Goal: Task Accomplishment & Management: Use online tool/utility

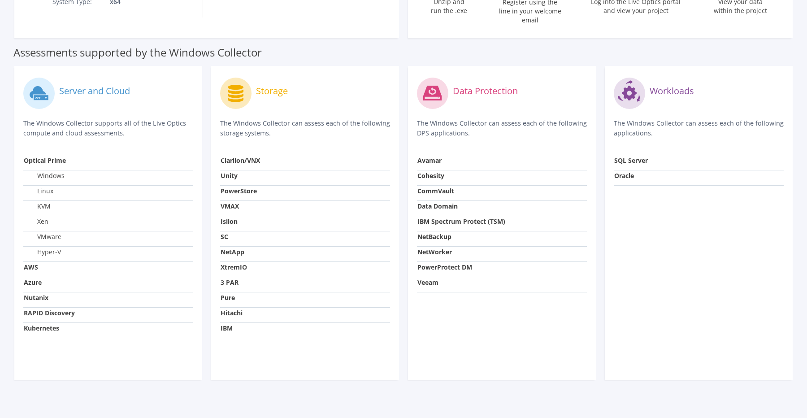
scroll to position [239, 0]
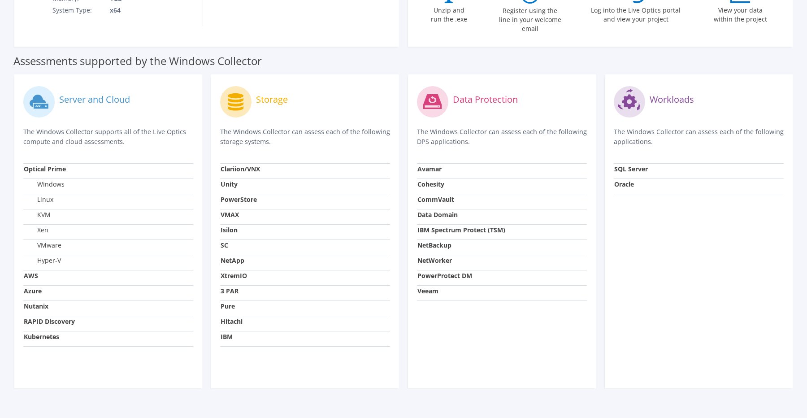
click at [32, 271] on strong "AWS" at bounding box center [31, 275] width 14 height 9
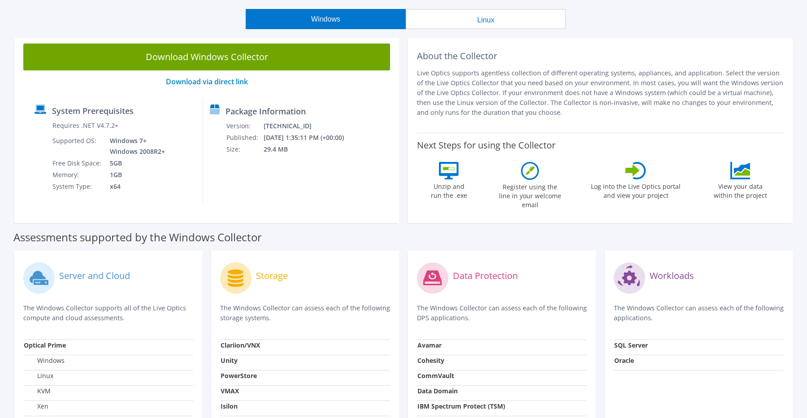
scroll to position [0, 0]
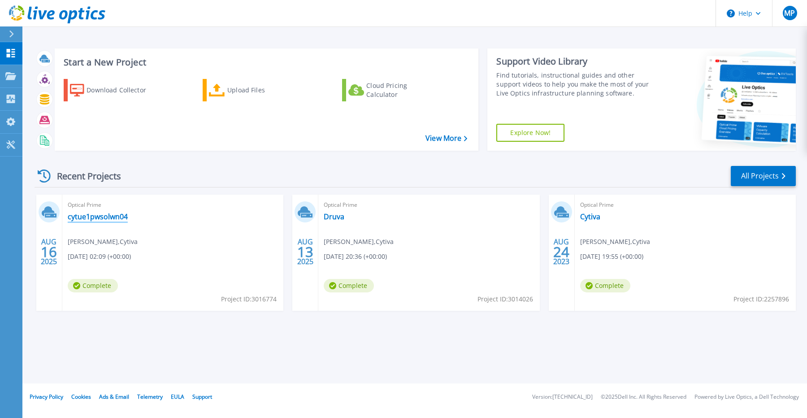
click at [77, 216] on link "cytue1pwsolwn04" at bounding box center [98, 216] width 60 height 9
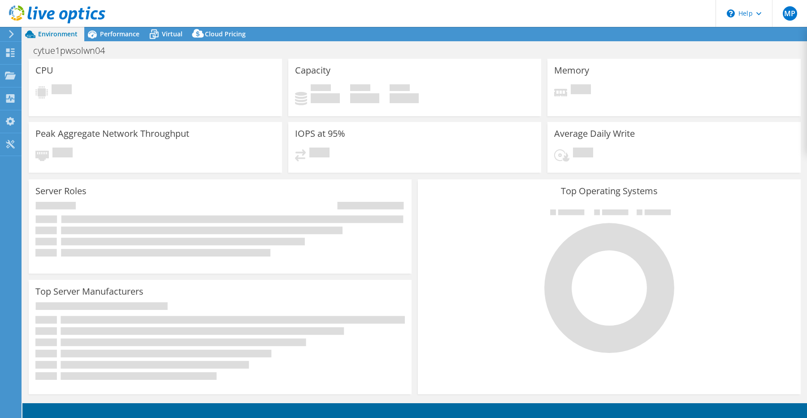
select select "USD"
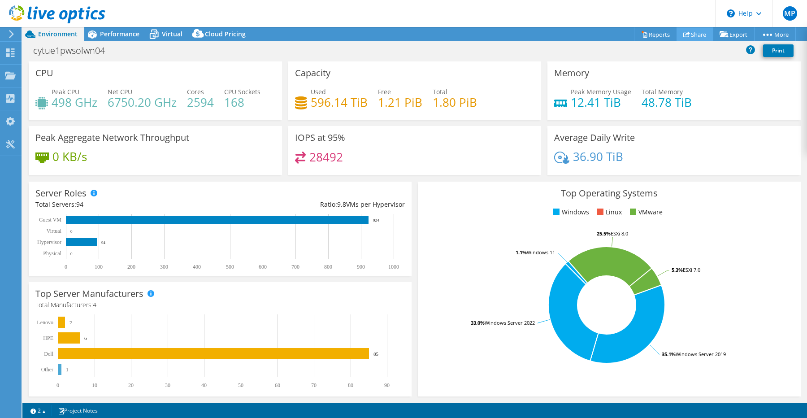
click at [693, 36] on link "Share" at bounding box center [694, 34] width 37 height 14
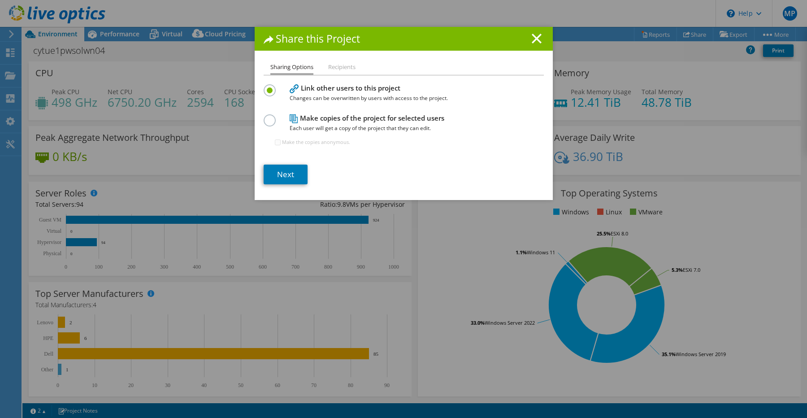
click at [530, 39] on h1 "Share this Project" at bounding box center [404, 39] width 280 height 10
click at [543, 39] on h1 "Share this Project" at bounding box center [404, 39] width 280 height 10
click at [538, 39] on icon at bounding box center [537, 39] width 10 height 10
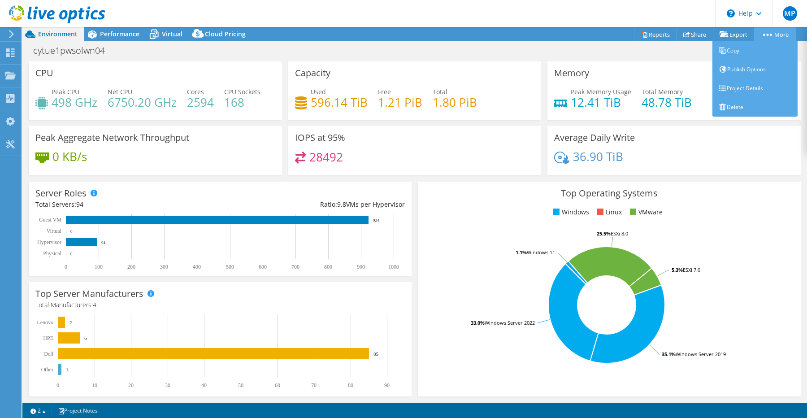
click at [766, 32] on link "More" at bounding box center [775, 34] width 42 height 14
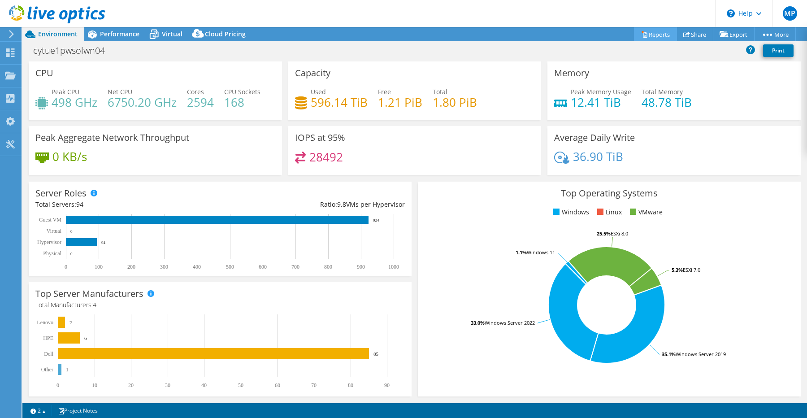
click at [653, 34] on link "Reports" at bounding box center [655, 34] width 43 height 14
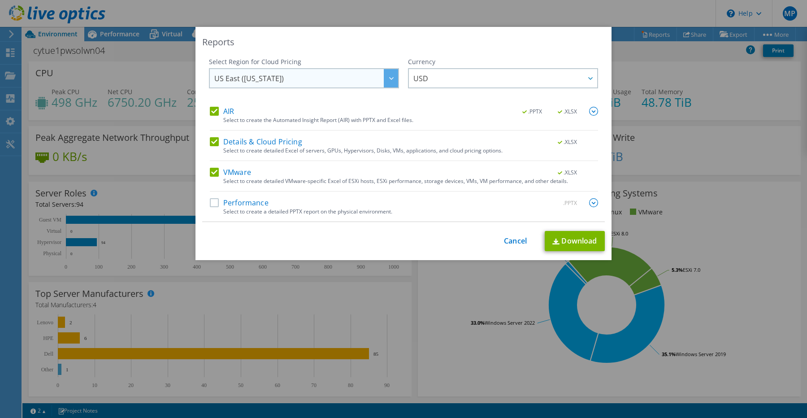
click at [354, 79] on span "US East (Virginia)" at bounding box center [306, 78] width 184 height 18
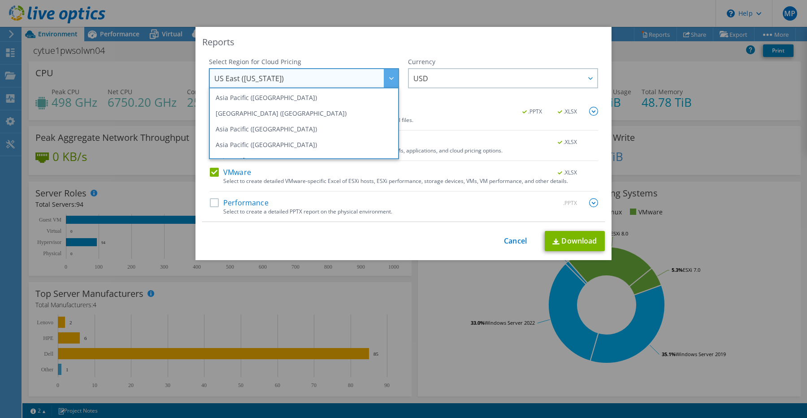
click at [354, 79] on span "US East (Virginia)" at bounding box center [306, 78] width 184 height 18
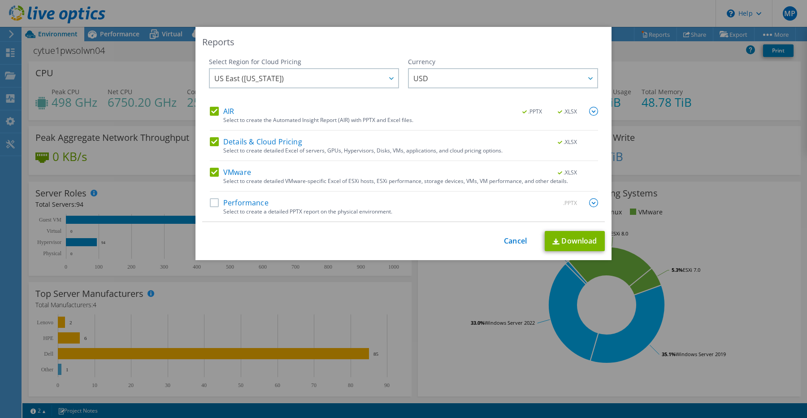
click at [594, 110] on img at bounding box center [593, 111] width 9 height 9
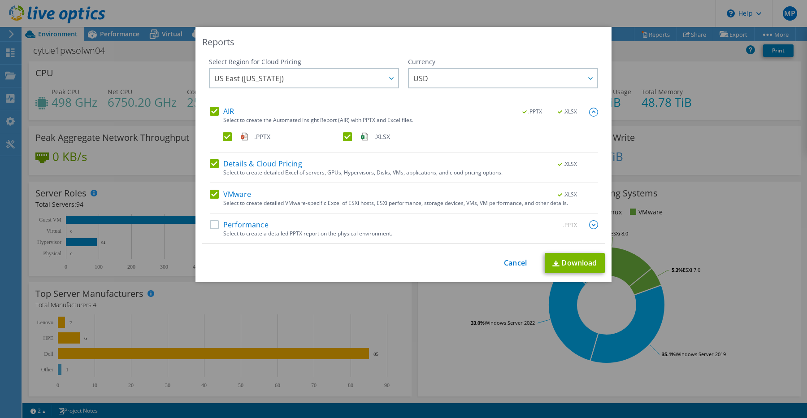
click at [594, 110] on img at bounding box center [593, 112] width 9 height 9
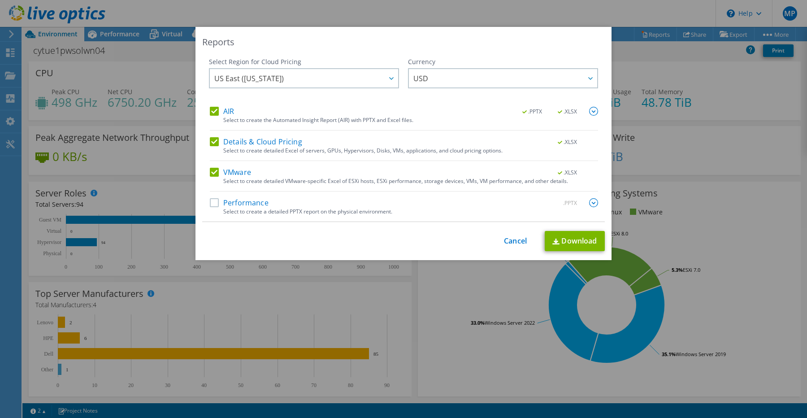
click at [509, 254] on div "Reports Select Region for Cloud Pricing Asia Pacific (Hong Kong) Asia Pacific (…" at bounding box center [403, 143] width 416 height 233
click at [512, 246] on div "This process may take a while, please wait... Cancel Download" at bounding box center [403, 241] width 403 height 20
click at [517, 243] on link "Cancel" at bounding box center [515, 241] width 23 height 9
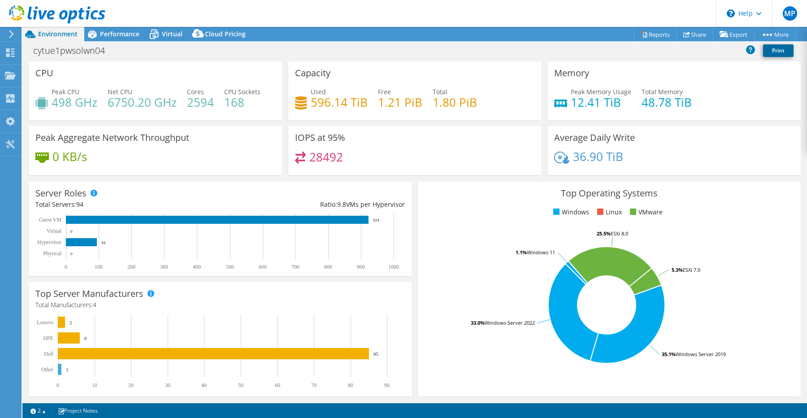
click at [775, 52] on link "Print" at bounding box center [778, 50] width 30 height 13
